Goal: Share content

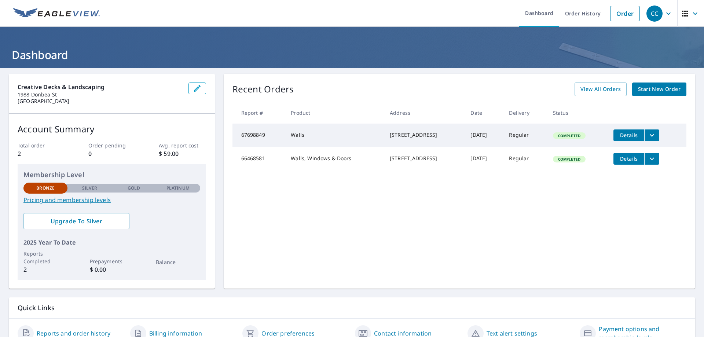
click at [651, 134] on icon "filesDropdownBtn-67698849" at bounding box center [651, 135] width 9 height 9
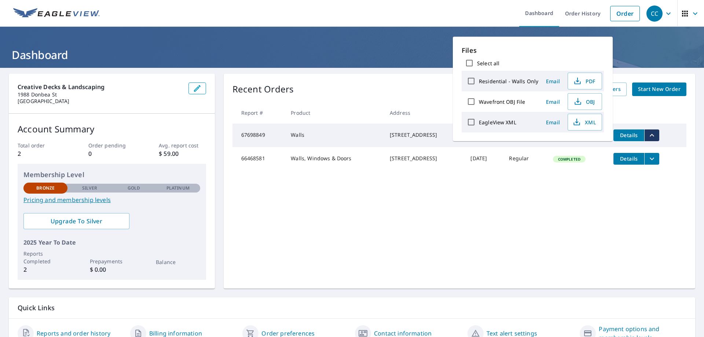
click at [469, 78] on input "Residential - Walls Only" at bounding box center [470, 80] width 15 height 15
checkbox input "true"
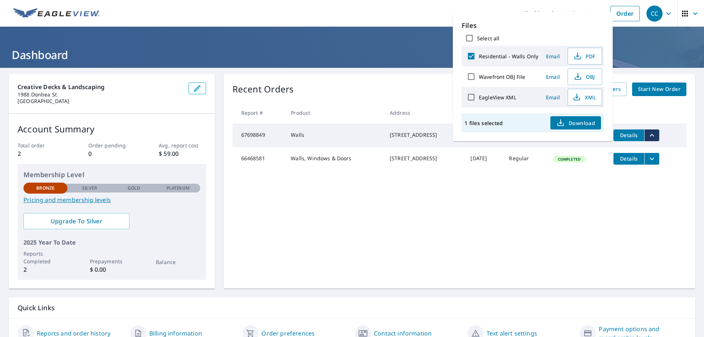
click at [470, 77] on input "Wavefront OBJ File" at bounding box center [470, 76] width 15 height 15
checkbox input "true"
click at [472, 96] on input "EagleView XML" at bounding box center [470, 96] width 15 height 15
checkbox input "true"
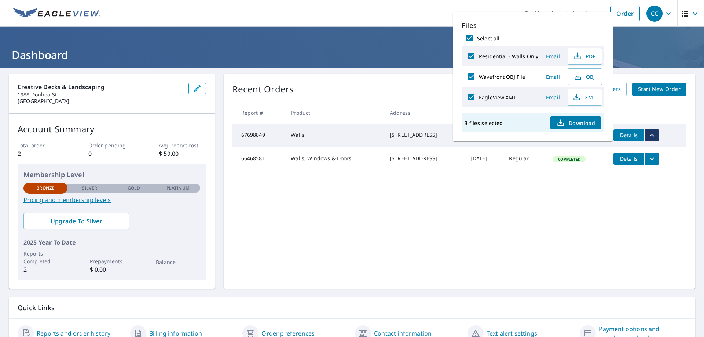
click at [472, 96] on input "EagleView XML" at bounding box center [470, 96] width 15 height 15
checkbox input "false"
click at [473, 75] on input "Wavefront OBJ File" at bounding box center [470, 76] width 15 height 15
checkbox input "false"
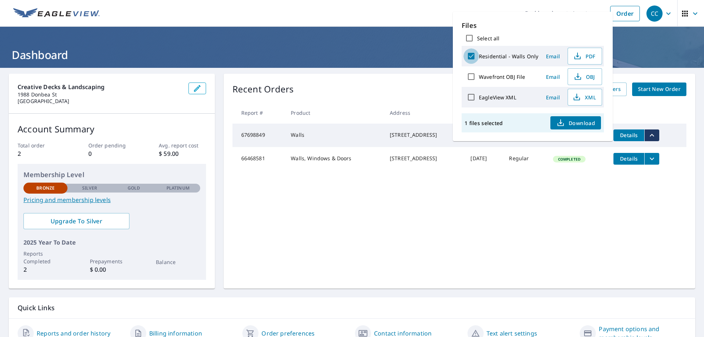
click at [471, 56] on input "Residential - Walls Only" at bounding box center [470, 55] width 15 height 15
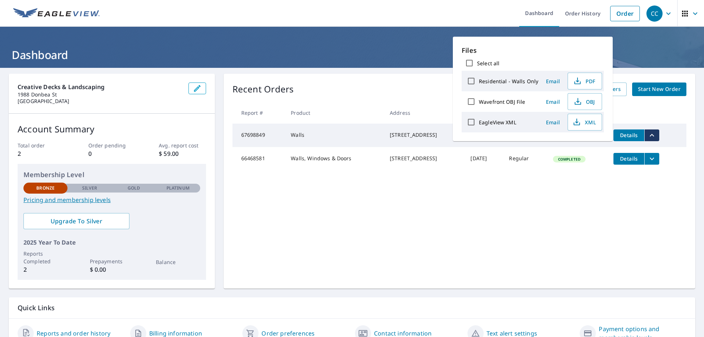
click at [471, 81] on input "Residential - Walls Only" at bounding box center [470, 80] width 15 height 15
checkbox input "true"
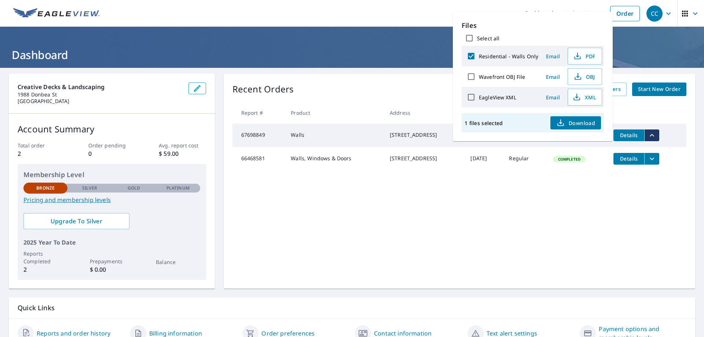
click at [473, 77] on input "Wavefront OBJ File" at bounding box center [470, 76] width 15 height 15
checkbox input "true"
click at [473, 96] on input "EagleView XML" at bounding box center [470, 96] width 15 height 15
checkbox input "true"
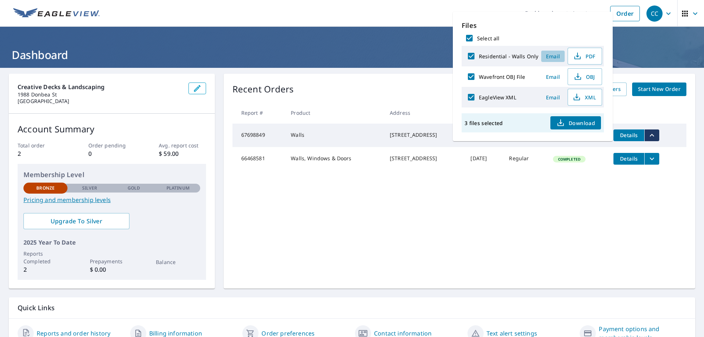
click at [546, 55] on span "Email" at bounding box center [553, 56] width 18 height 7
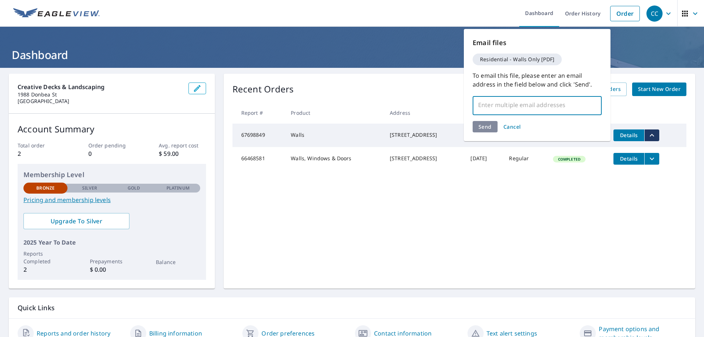
click at [507, 110] on input "text" at bounding box center [531, 105] width 111 height 14
drag, startPoint x: 564, startPoint y: 104, endPoint x: 476, endPoint y: 107, distance: 87.7
click at [476, 107] on input "[PERSON_NAME][EMAIL_ADDRESS][DOMAIN_NAME]" at bounding box center [531, 105] width 111 height 14
type input "[PERSON_NAME][EMAIL_ADDRESS][DOMAIN_NAME]"
click at [488, 125] on div "Send Cancel" at bounding box center [537, 126] width 129 height 11
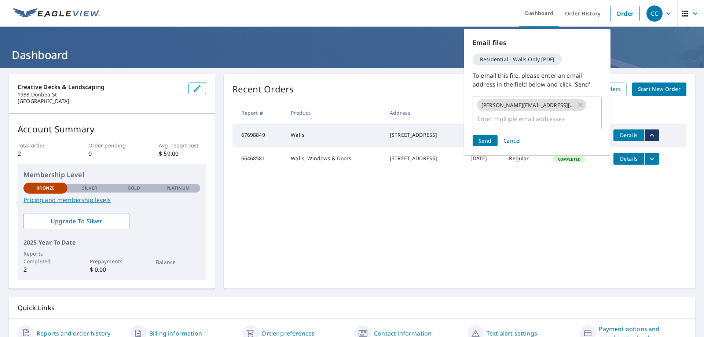
click at [484, 137] on span "Send" at bounding box center [484, 140] width 13 height 7
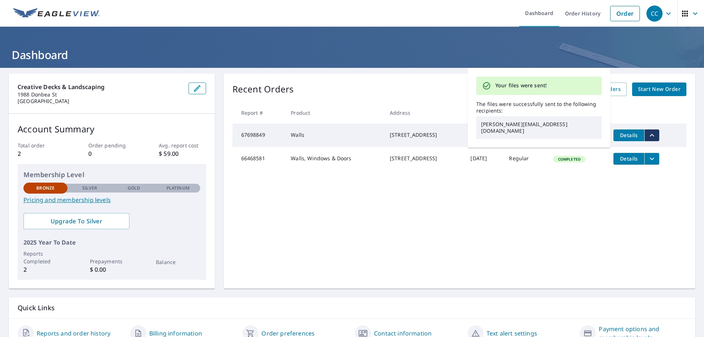
click at [557, 195] on div "Recent Orders View All Orders Start New Order Report # Product Address Date Del…" at bounding box center [459, 181] width 471 height 215
